Goal: Find specific page/section: Find specific page/section

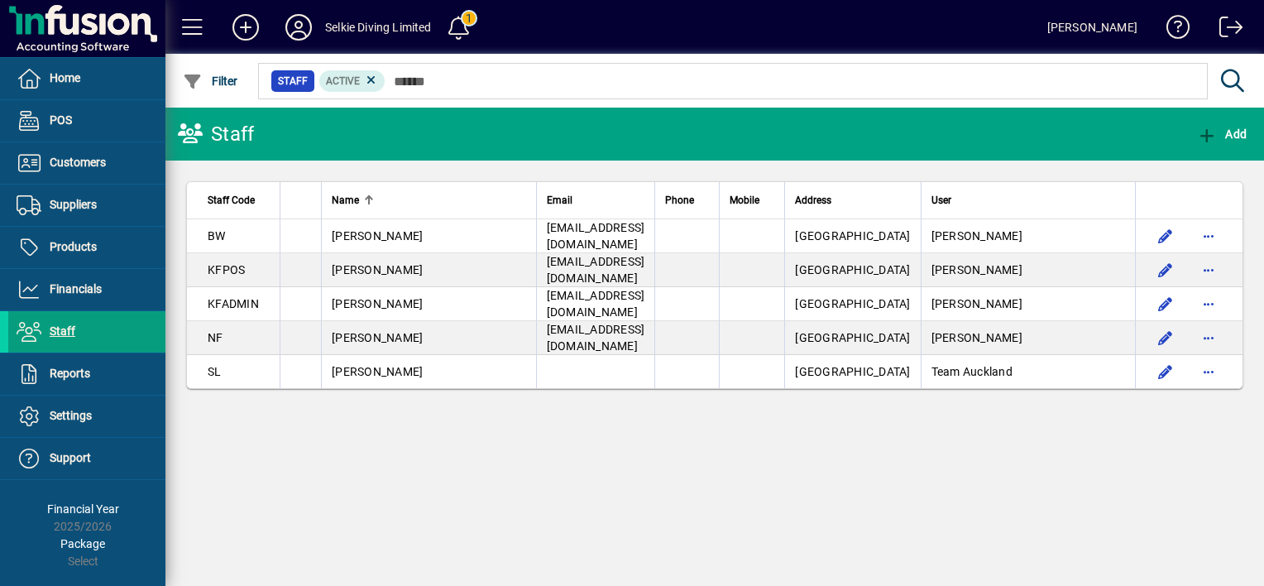
click at [1191, 483] on div "Staff Add Staff Code Name Email Phone Mobile Address User BW [PERSON_NAME] [EMA…" at bounding box center [714, 347] width 1098 height 478
click at [1214, 500] on div "Staff Add Staff Code Name Email Phone Mobile Address User BW [PERSON_NAME] [EMA…" at bounding box center [714, 347] width 1098 height 478
drag, startPoint x: 1208, startPoint y: 485, endPoint x: 1194, endPoint y: 486, distance: 13.3
click at [1208, 485] on div "Staff Add Staff Code Name Email Phone Mobile Address User BW [PERSON_NAME] [EMA…" at bounding box center [714, 347] width 1098 height 478
click at [64, 249] on span "Products" at bounding box center [73, 246] width 47 height 13
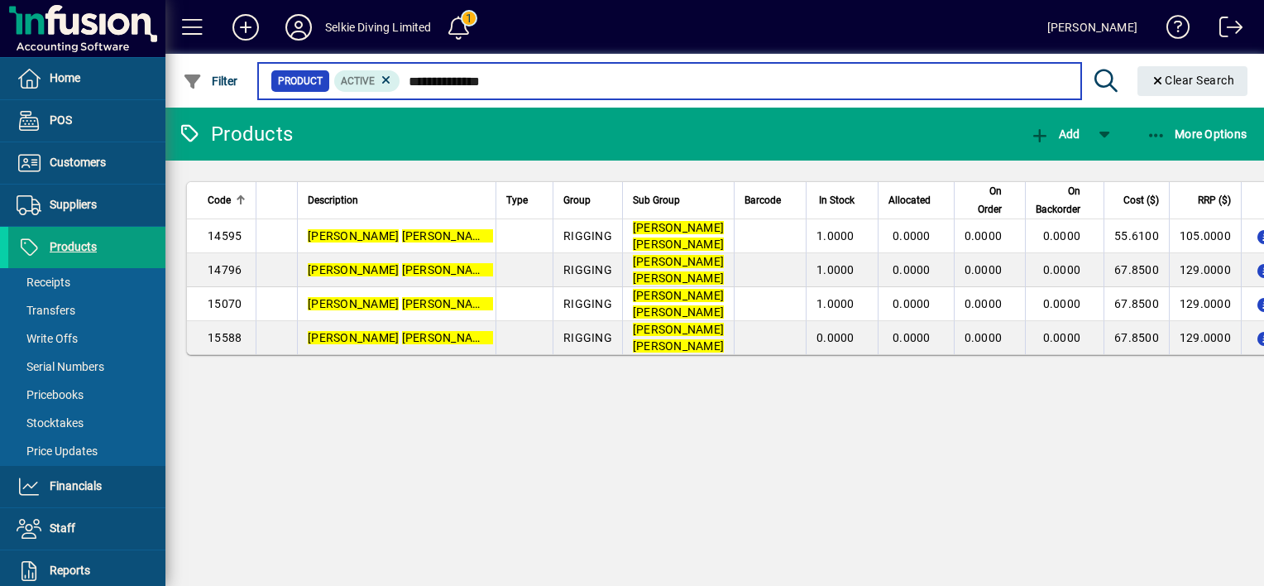
type input "**********"
